Goal: Task Accomplishment & Management: Complete application form

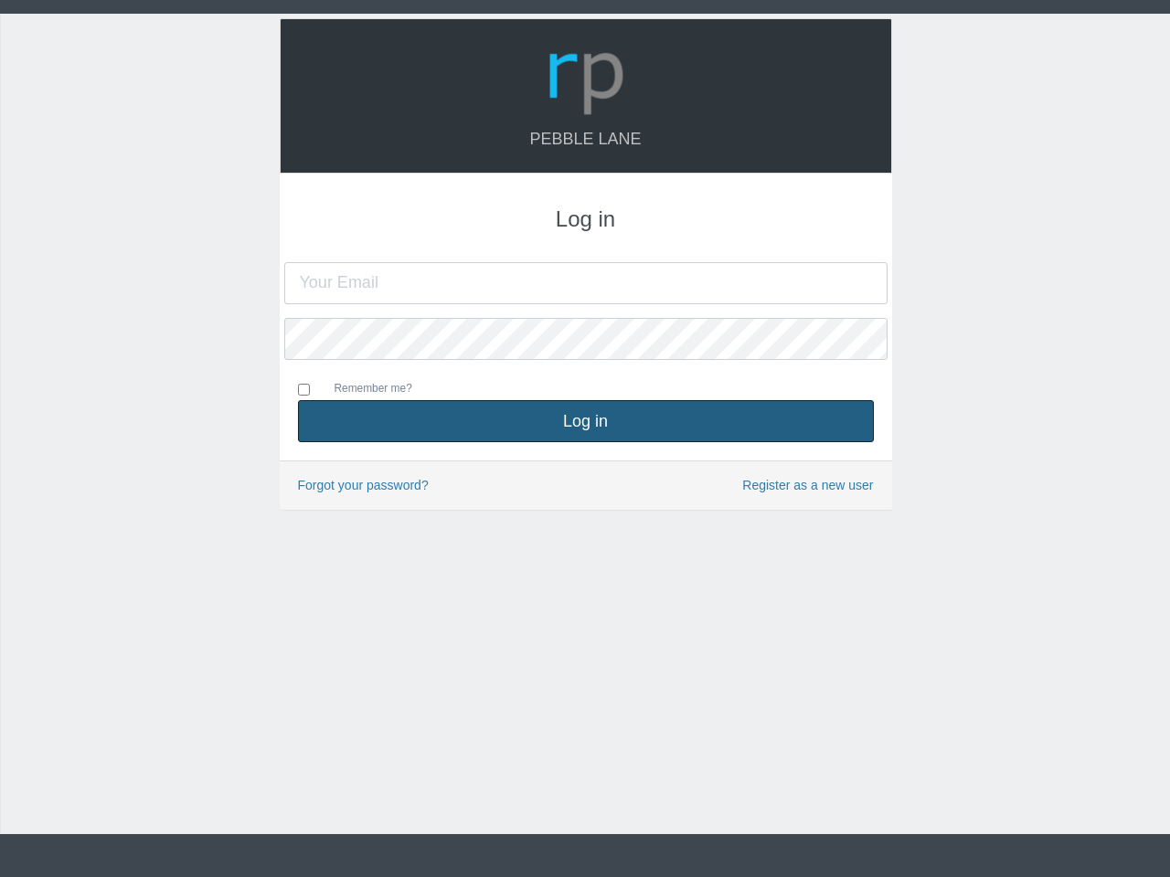
click at [586, 421] on button "Log in" at bounding box center [586, 421] width 576 height 42
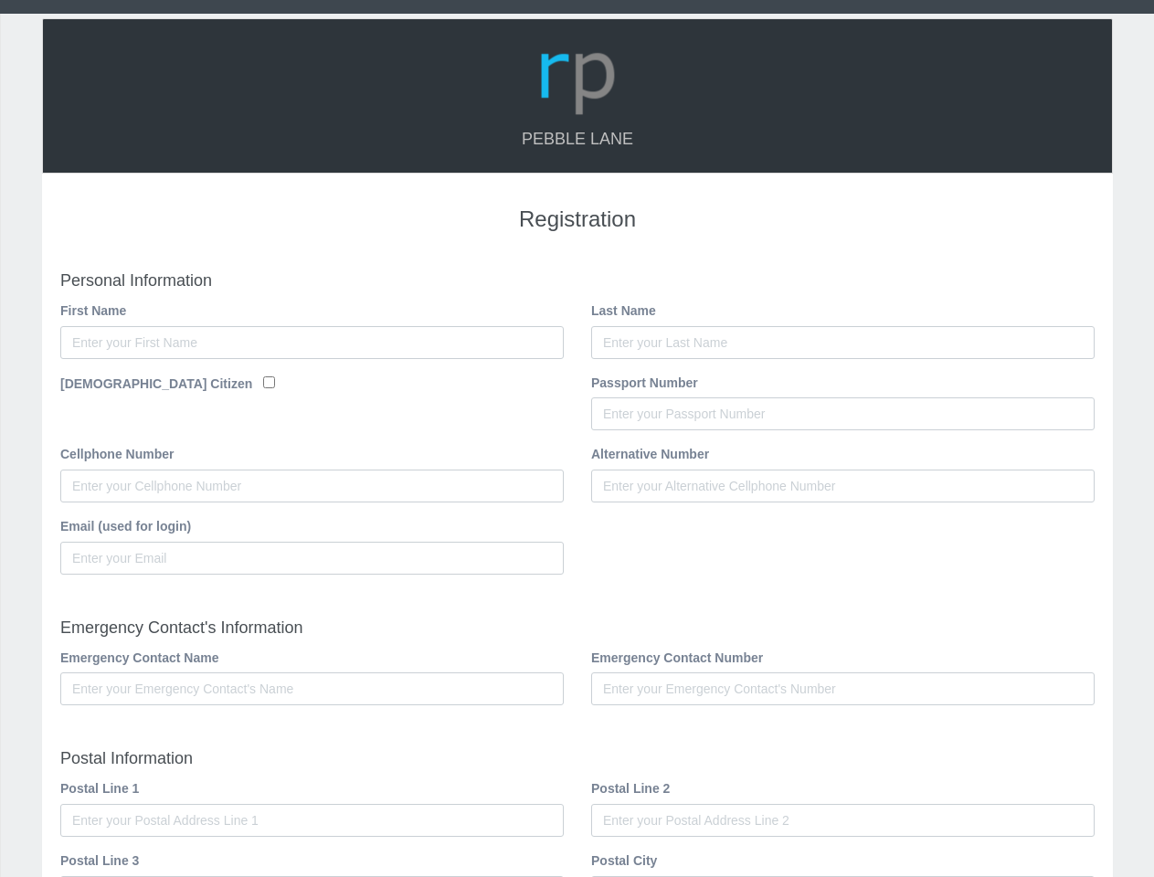
click at [577, 575] on div "Email (used for login)" at bounding box center [578, 552] width 1062 height 72
